Goal: Transaction & Acquisition: Purchase product/service

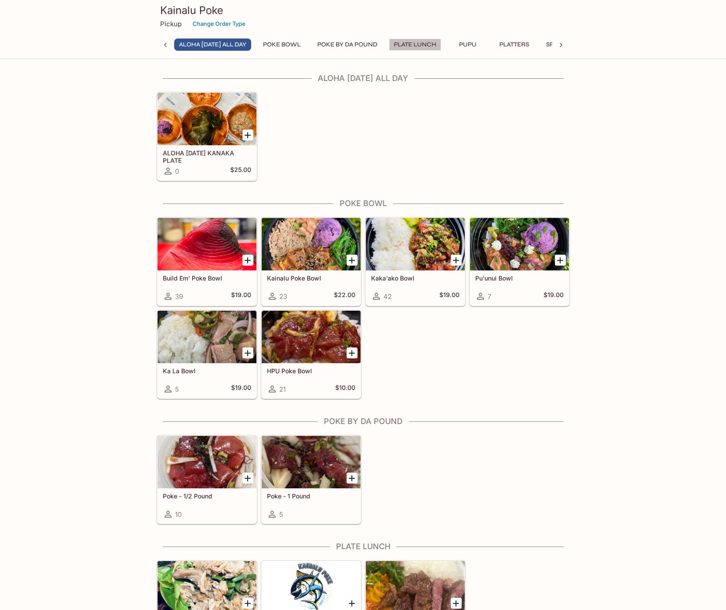
click at [434, 43] on button "Plate Lunch" at bounding box center [415, 44] width 52 height 12
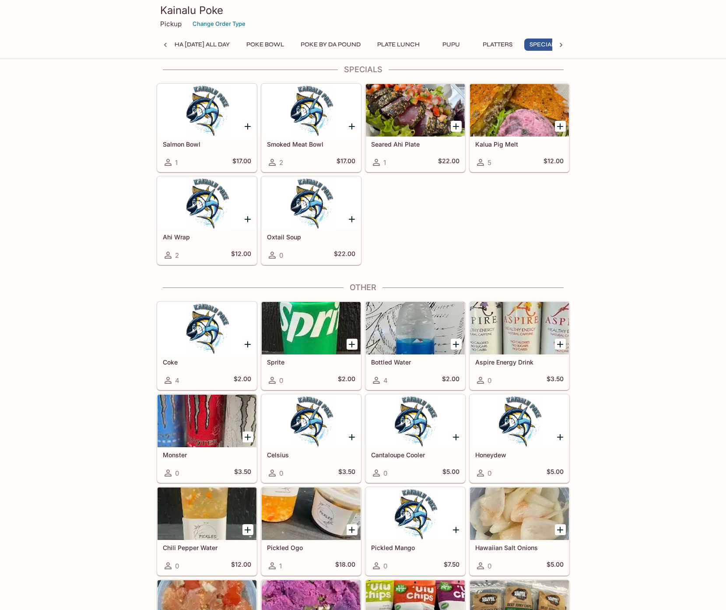
scroll to position [0, 36]
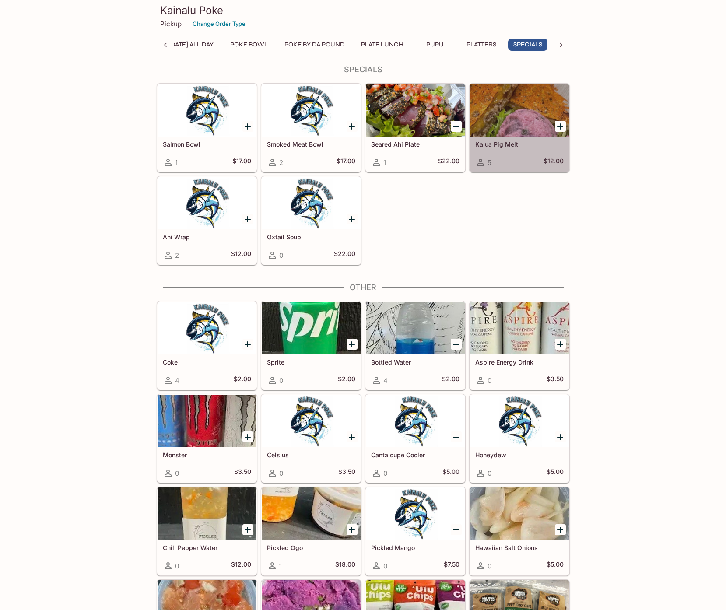
click at [513, 116] on div at bounding box center [519, 110] width 99 height 52
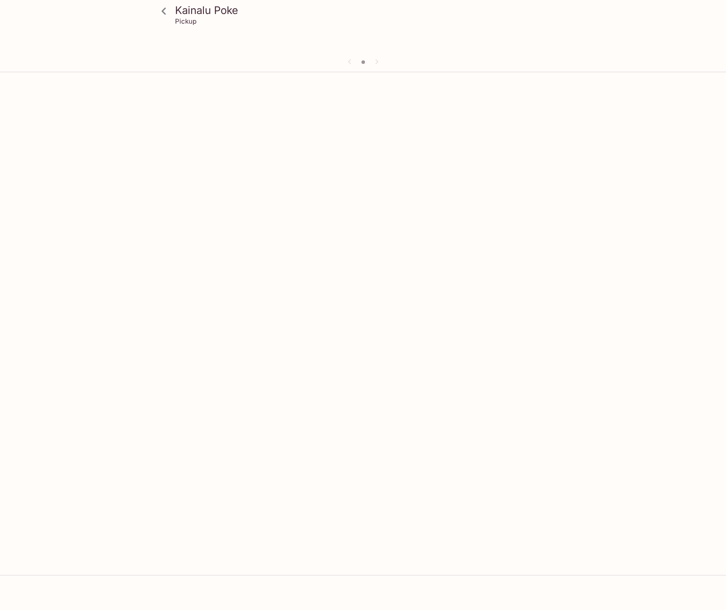
click at [374, 60] on div at bounding box center [363, 62] width 420 height 13
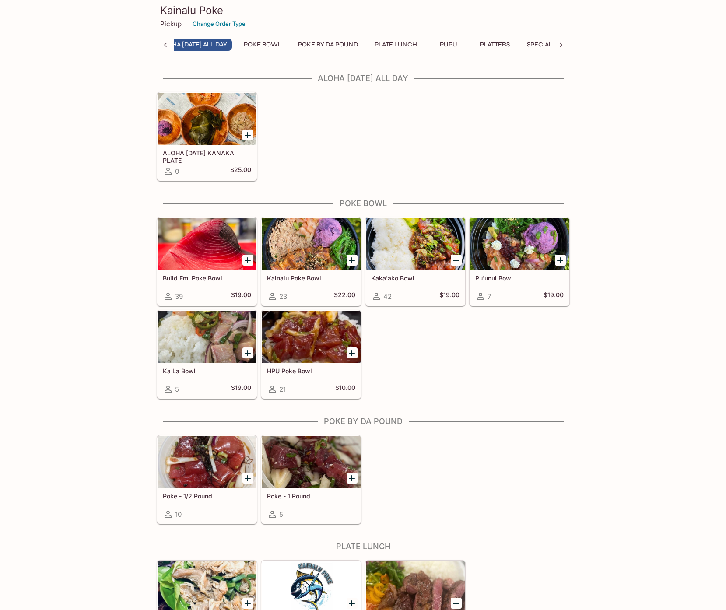
scroll to position [0, 3]
click at [213, 40] on button "ALOHA [DATE] ALL DAY" at bounding box center [212, 44] width 77 height 12
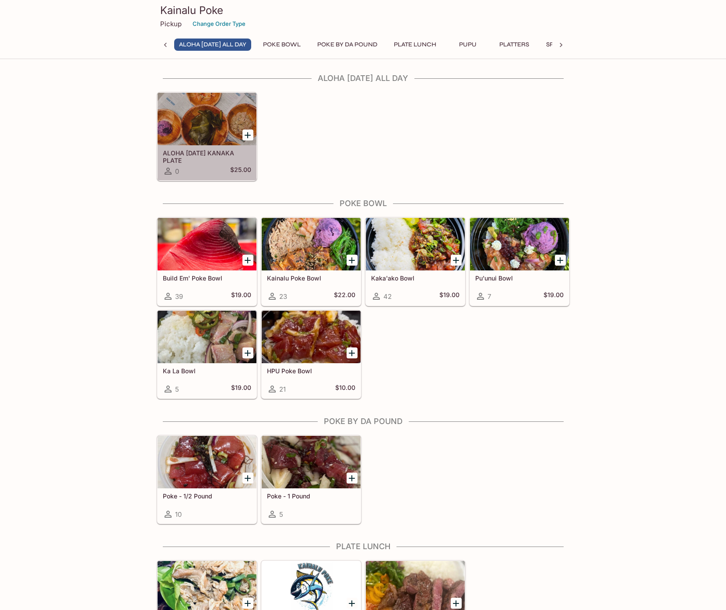
click at [202, 115] on div at bounding box center [206, 119] width 99 height 52
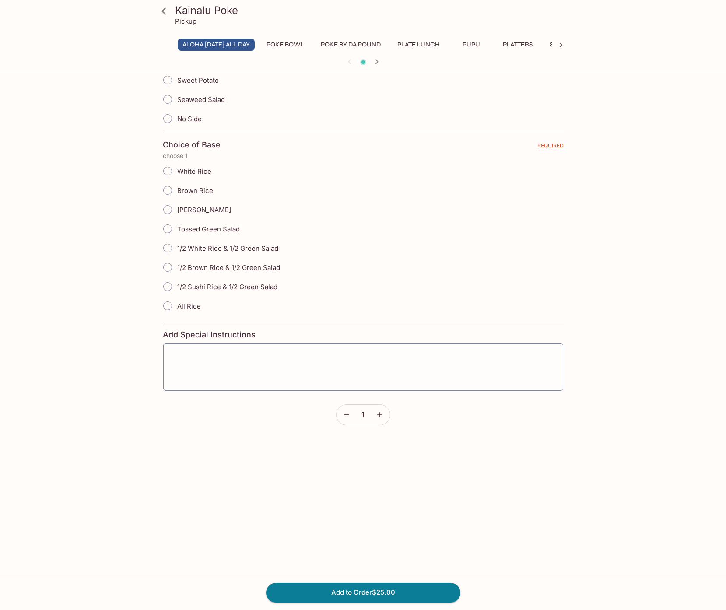
scroll to position [222, 0]
